Goal: Task Accomplishment & Management: Use online tool/utility

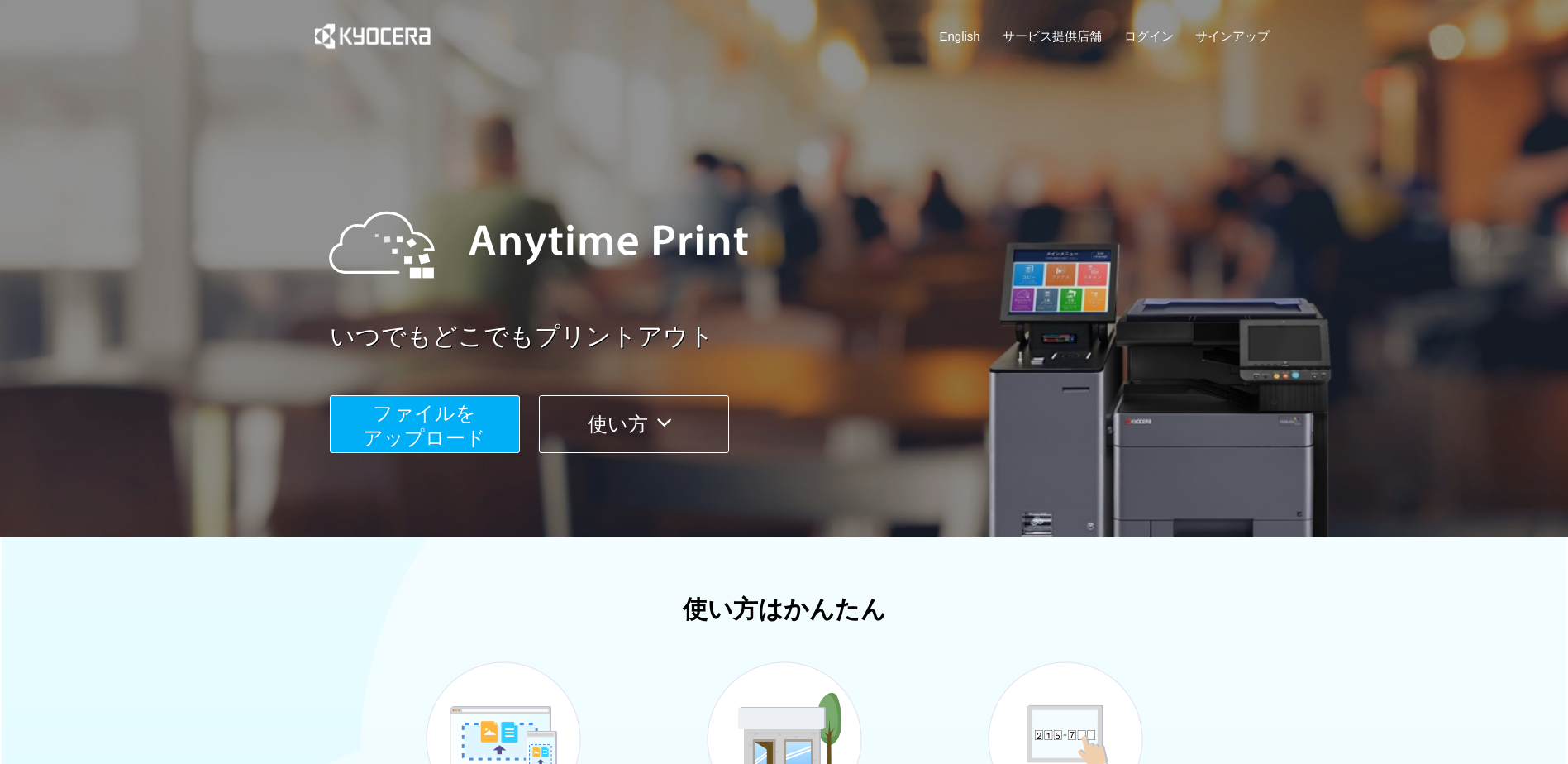
click at [1146, 21] on div "English サービス提供店舗 ログイン サインアップ" at bounding box center [784, 40] width 972 height 80
click at [1147, 27] on link "ログイン" at bounding box center [1149, 36] width 50 height 17
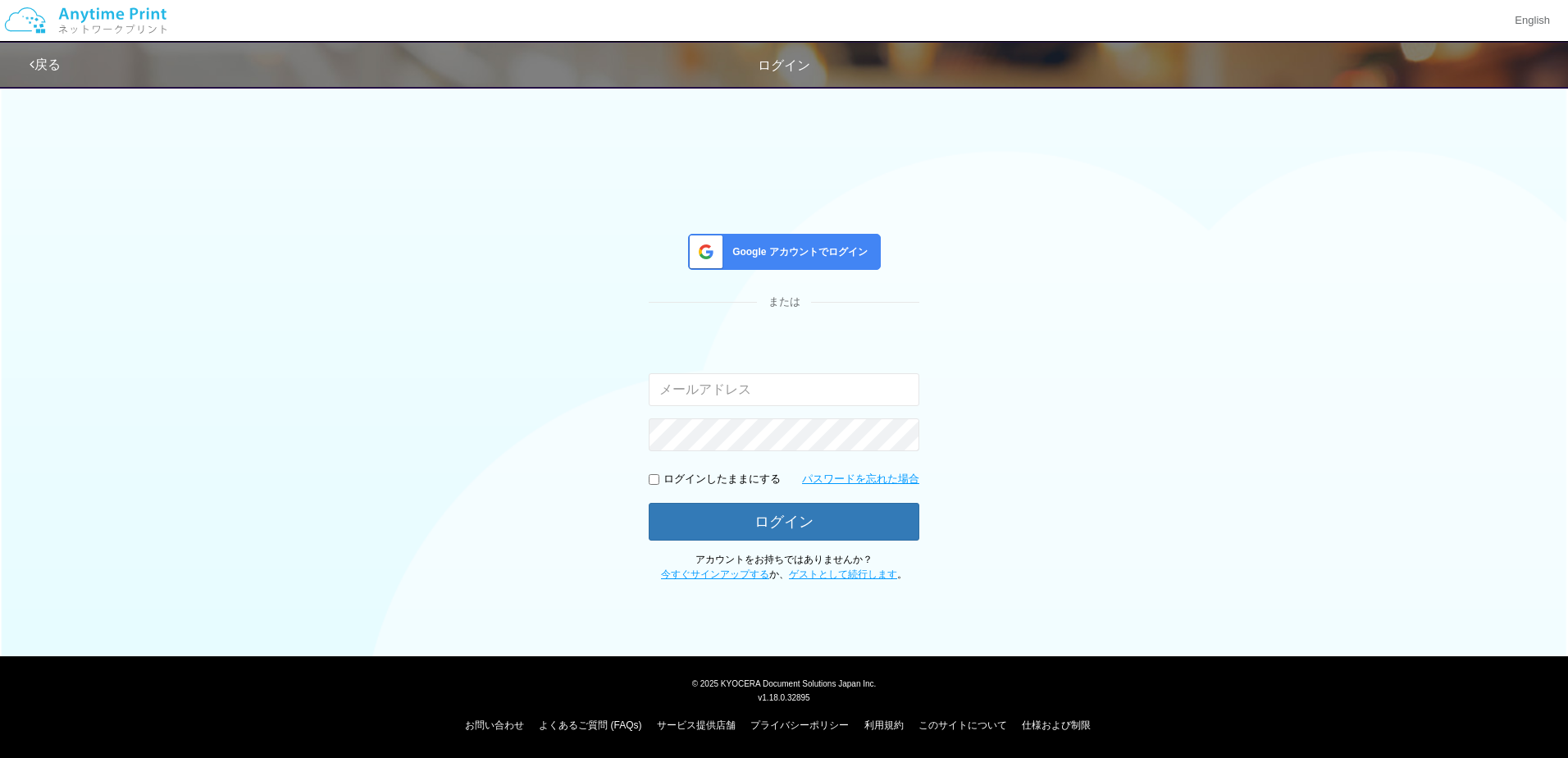
click at [793, 395] on input "email" at bounding box center [784, 390] width 271 height 33
type input "[EMAIL_ADDRESS][DOMAIN_NAME]"
click at [649, 503] on button "ログイン" at bounding box center [784, 522] width 271 height 38
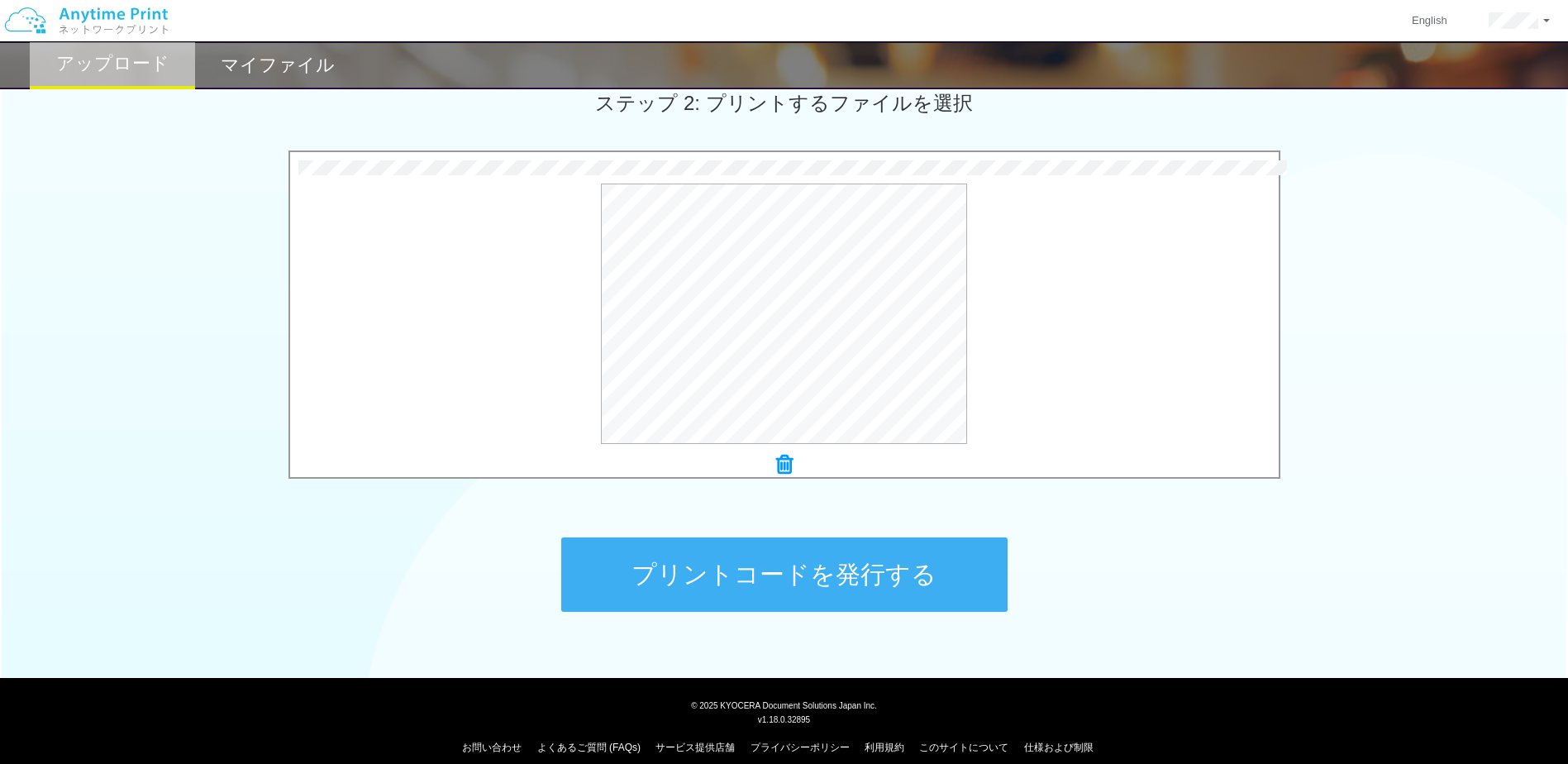
scroll to position [494, 0]
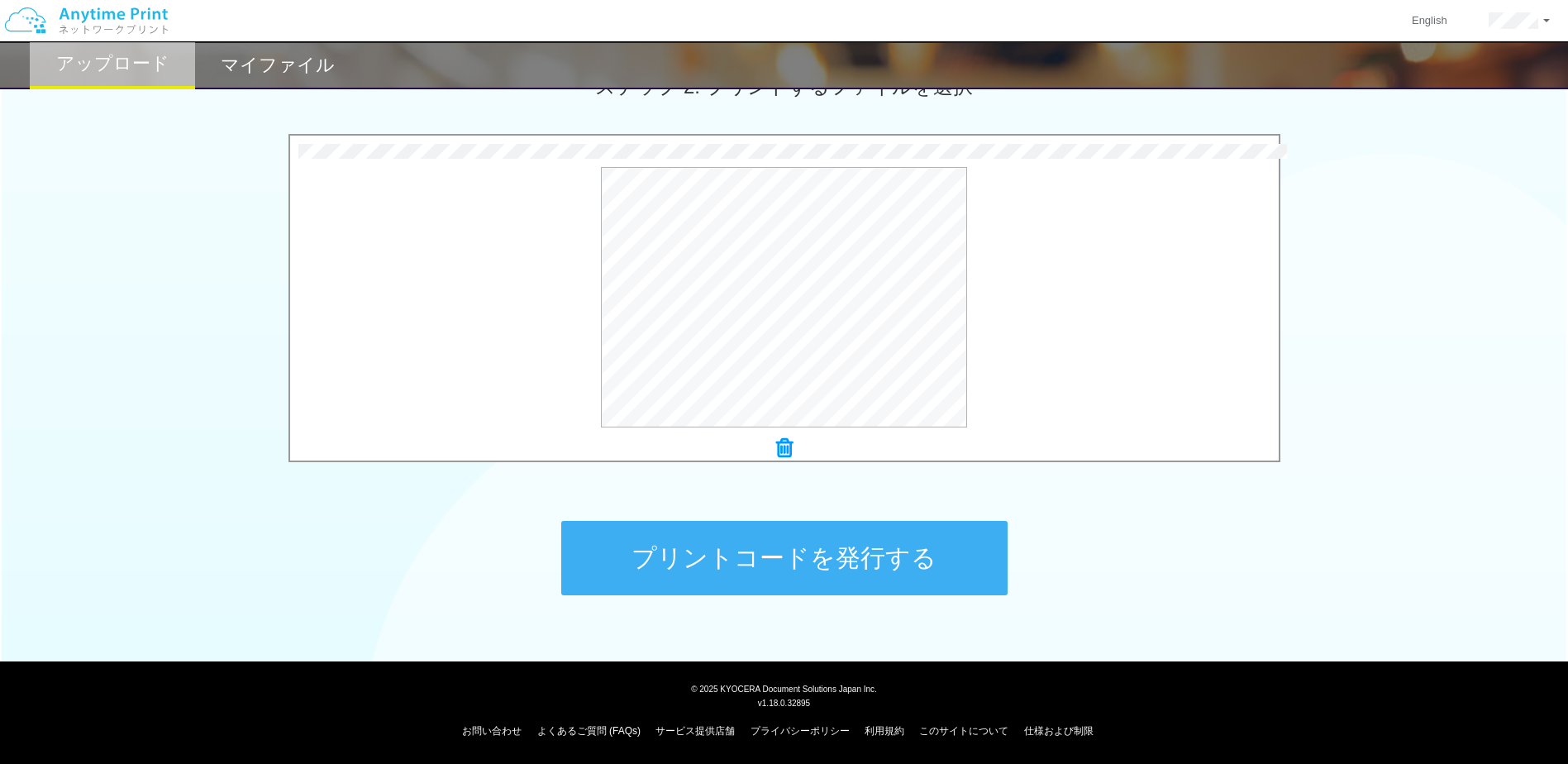
click at [867, 567] on button "プリントコードを発行する" at bounding box center [784, 558] width 446 height 74
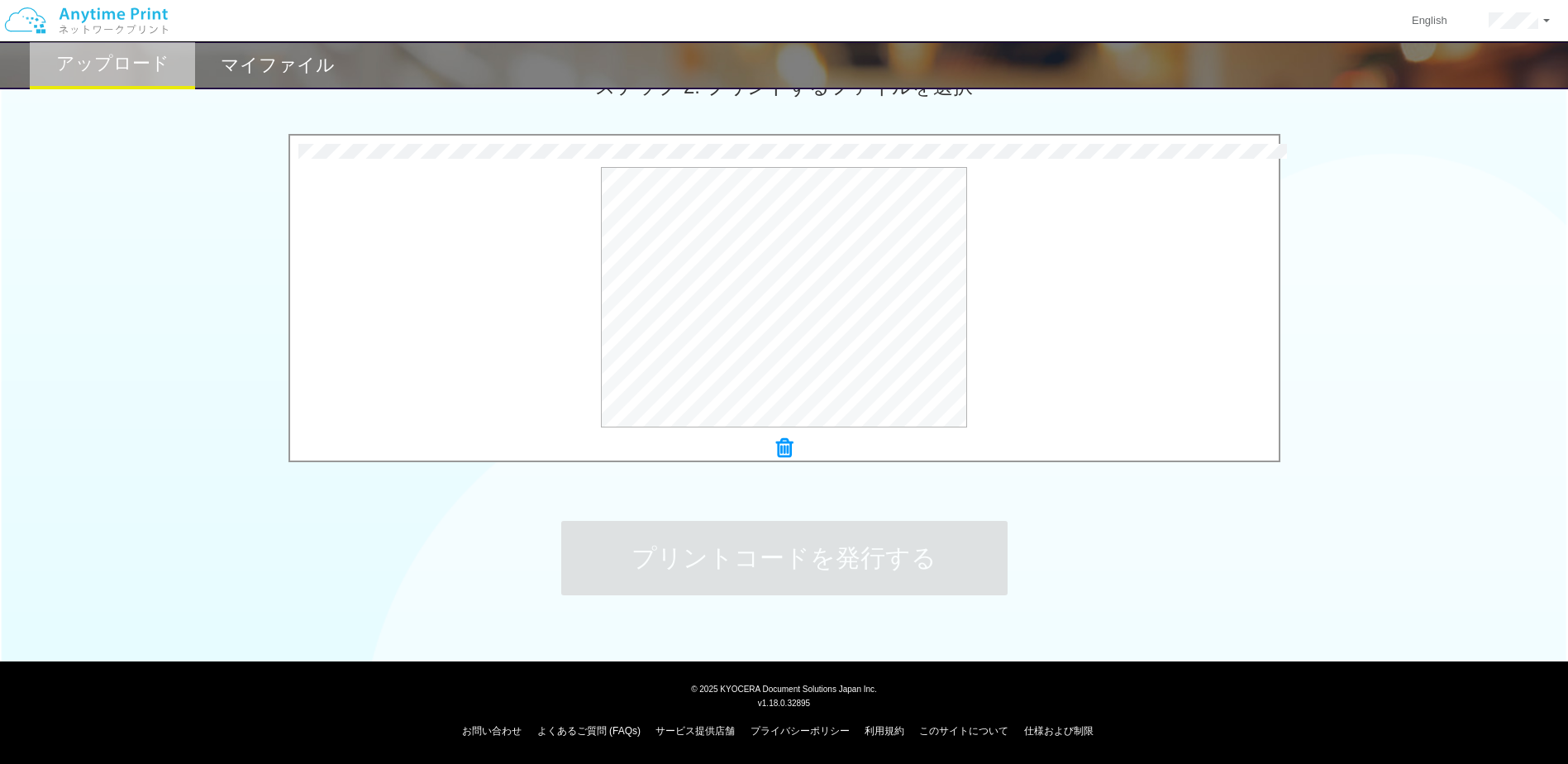
scroll to position [0, 0]
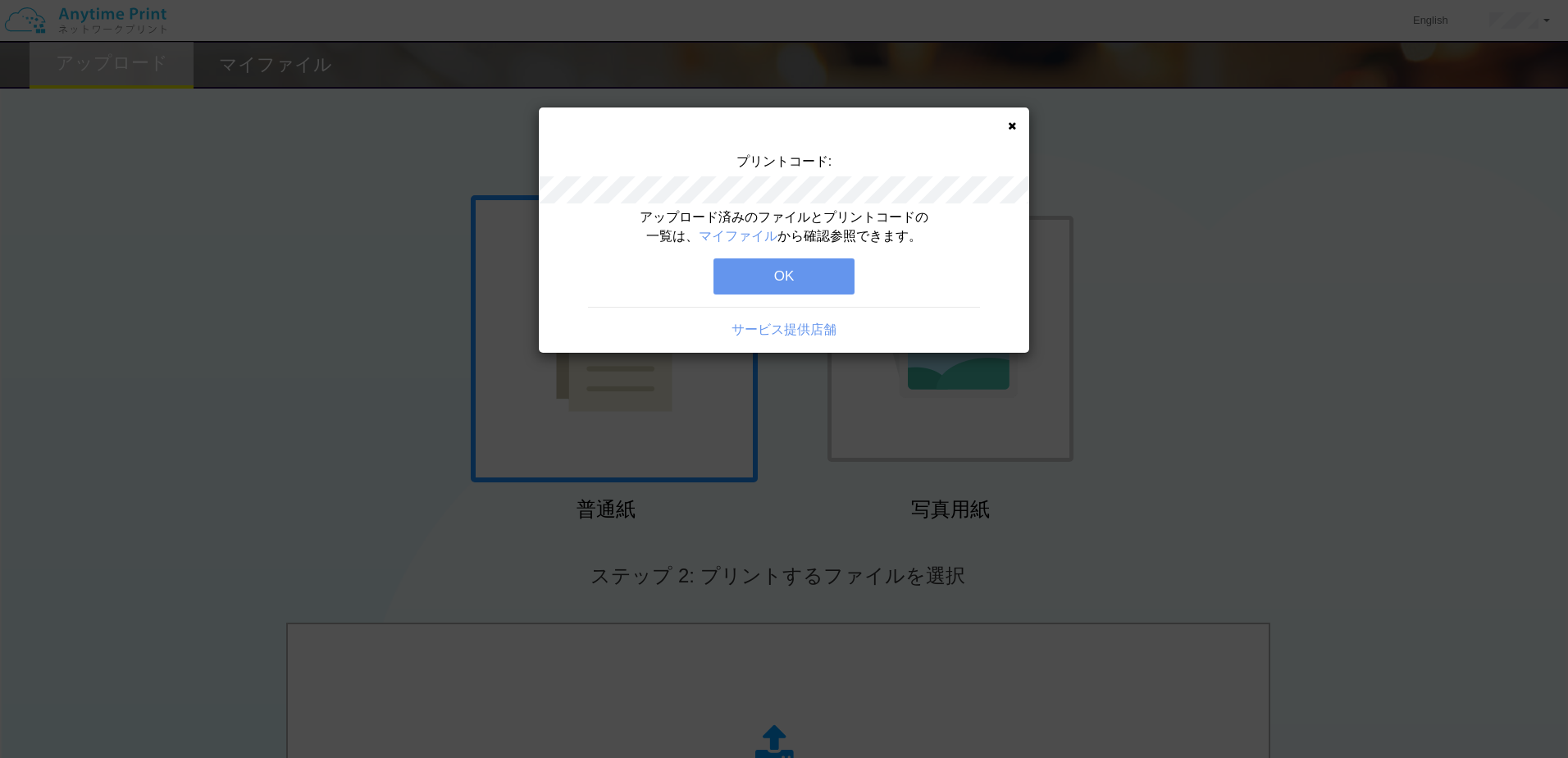
click at [828, 288] on button "OK" at bounding box center [784, 276] width 141 height 36
